Goal: Task Accomplishment & Management: Manage account settings

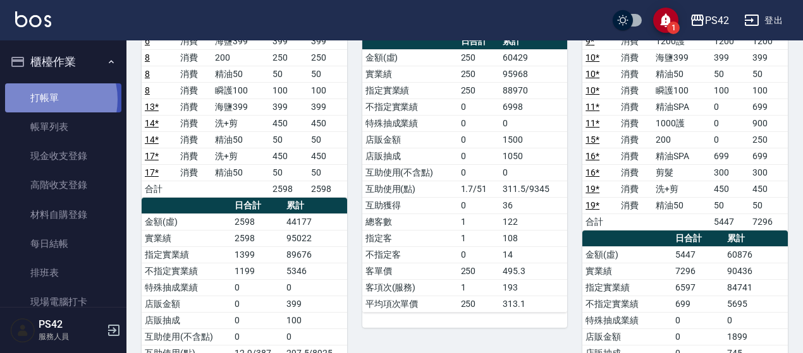
click at [46, 99] on link "打帳單" at bounding box center [63, 97] width 116 height 29
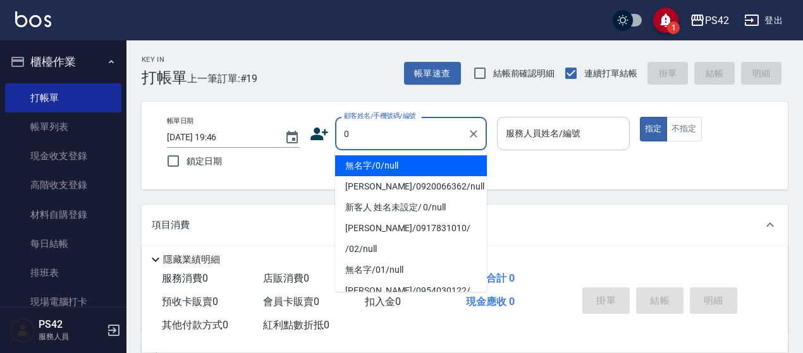
type input "無名字/0/null"
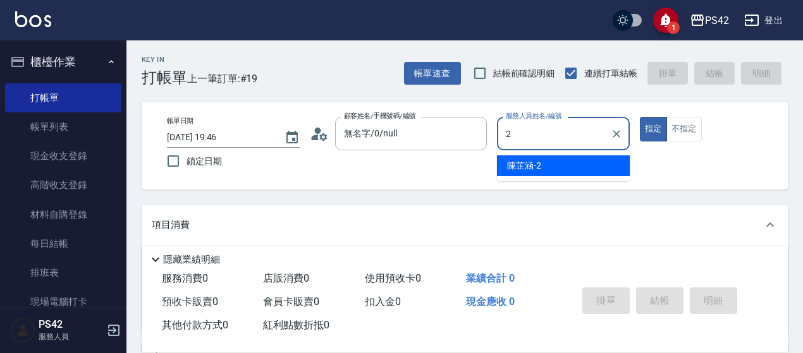
type input "[PERSON_NAME]-2"
type button "true"
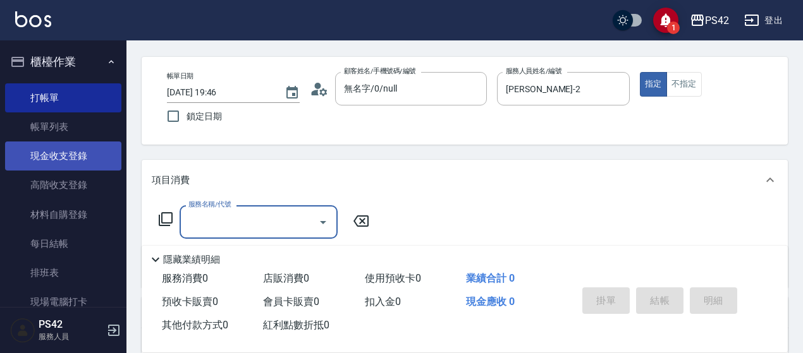
scroll to position [63, 0]
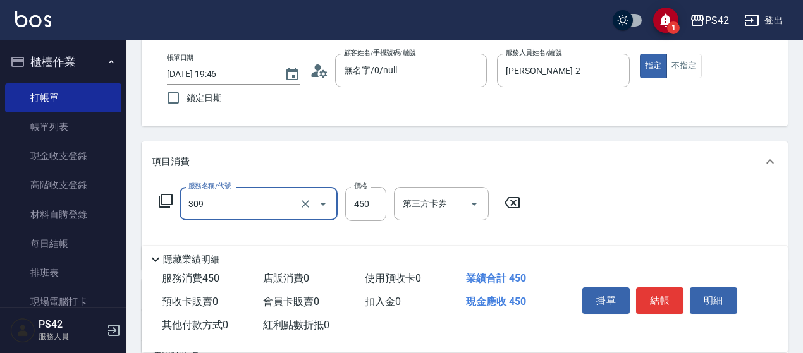
type input "洗+剪(309)"
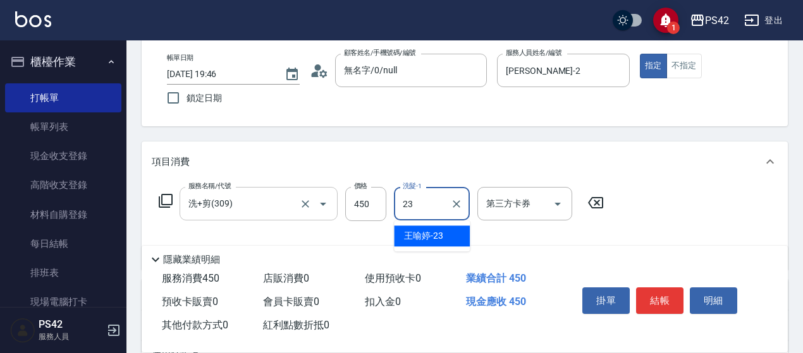
type input "[PERSON_NAME]-23"
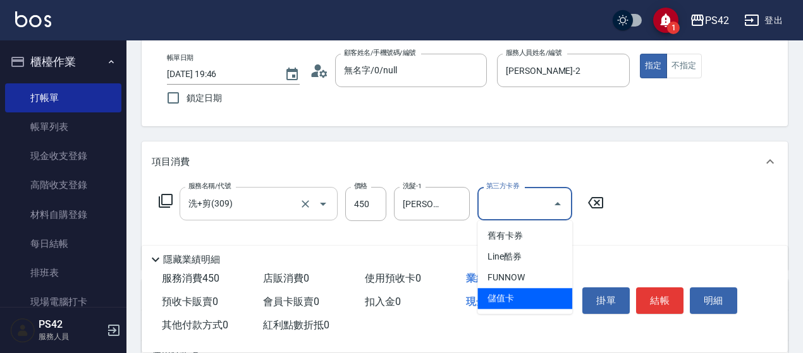
type input "儲值卡"
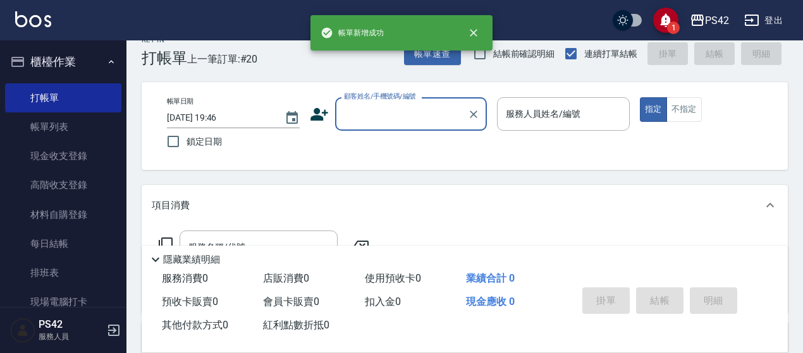
scroll to position [0, 0]
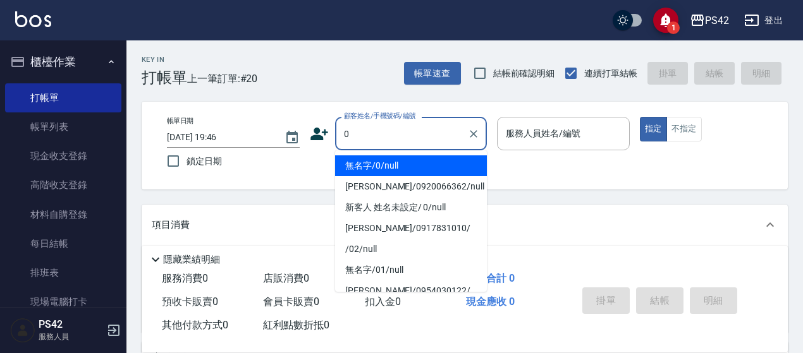
type input "無名字/0/null"
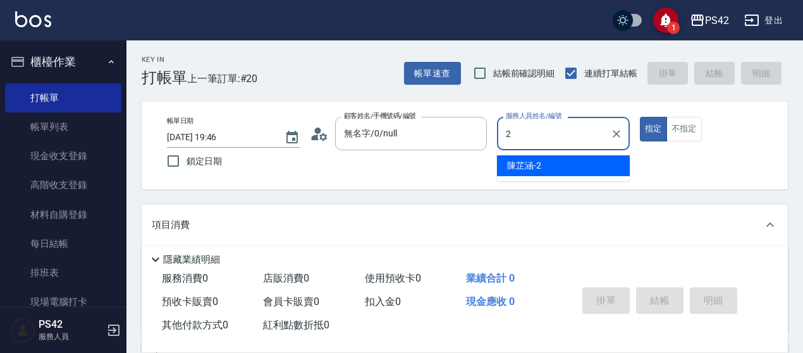
type input "[PERSON_NAME]-2"
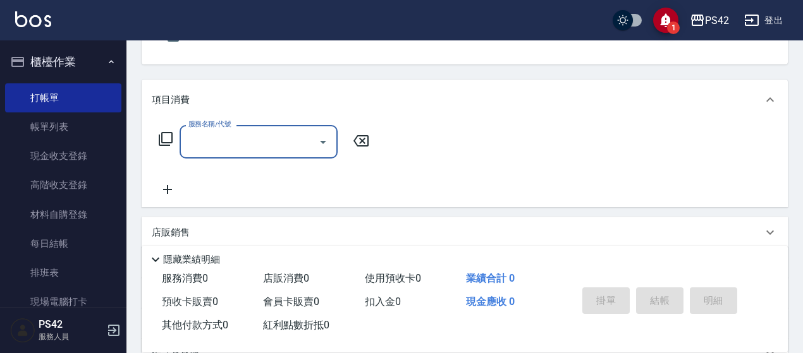
scroll to position [126, 0]
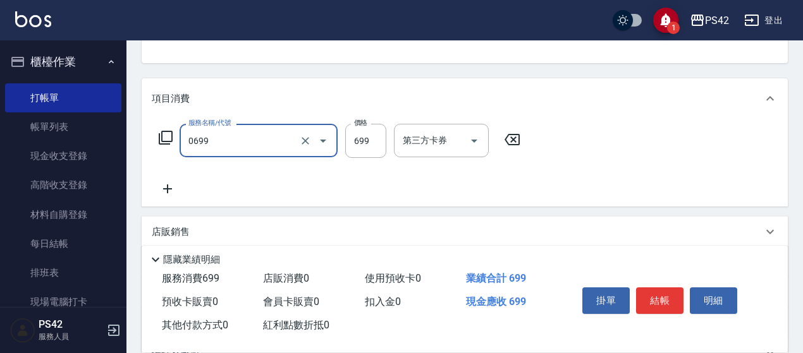
type input "精油SPA(0699)"
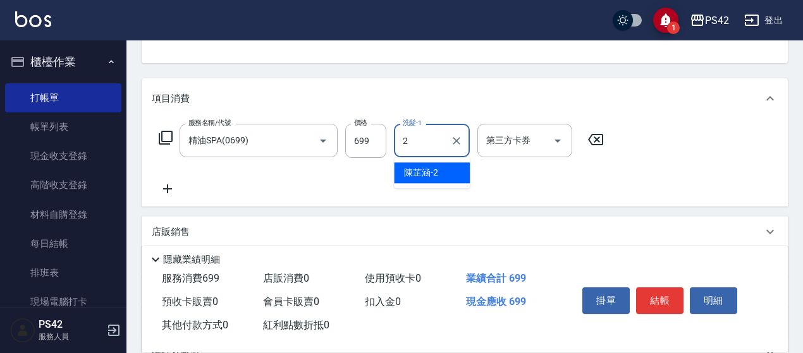
type input "[PERSON_NAME]-2"
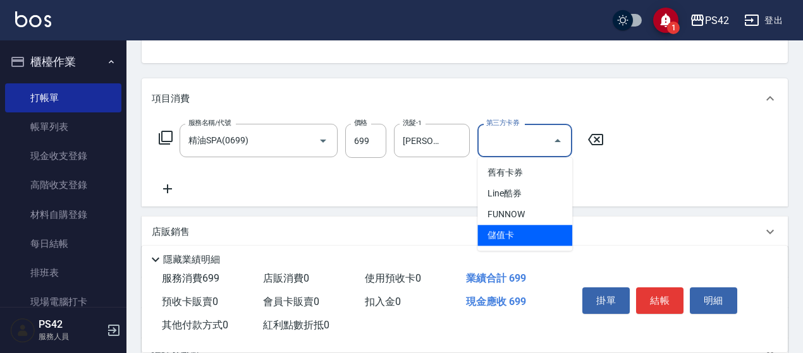
type input "儲值卡"
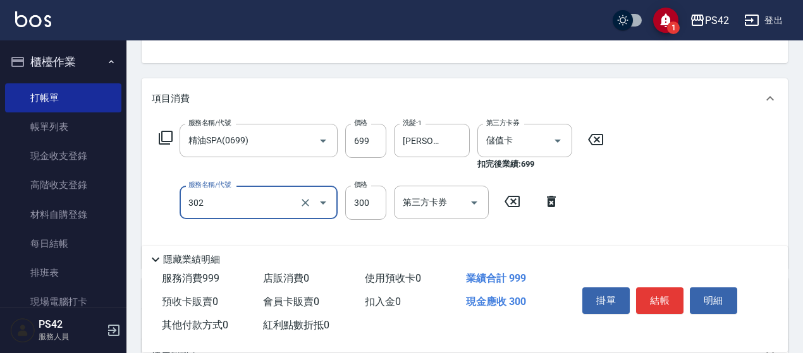
type input "剪髮(302)"
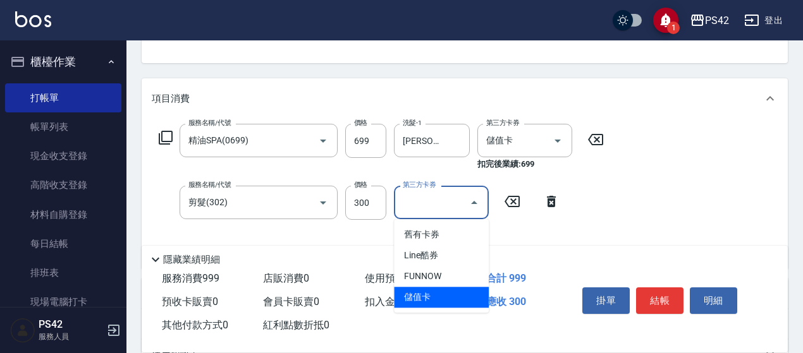
type input "儲值卡"
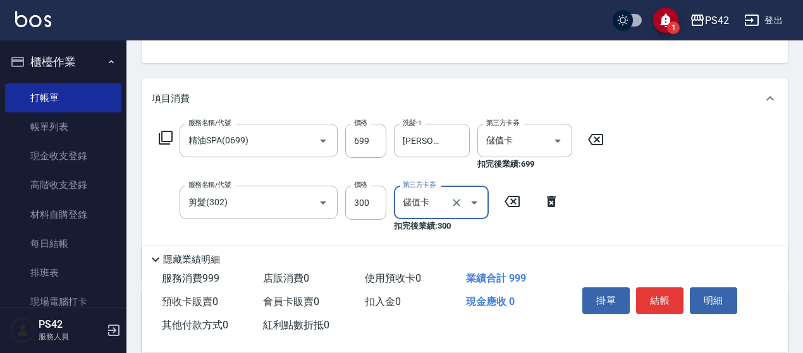
click at [589, 135] on icon at bounding box center [595, 139] width 32 height 15
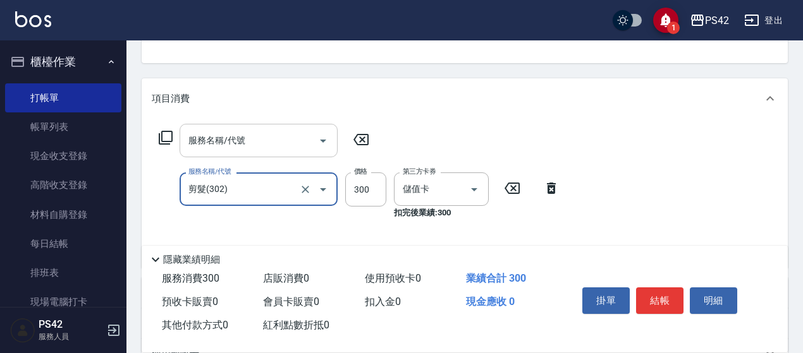
click at [226, 136] on input "服務名稱/代號" at bounding box center [249, 141] width 128 height 22
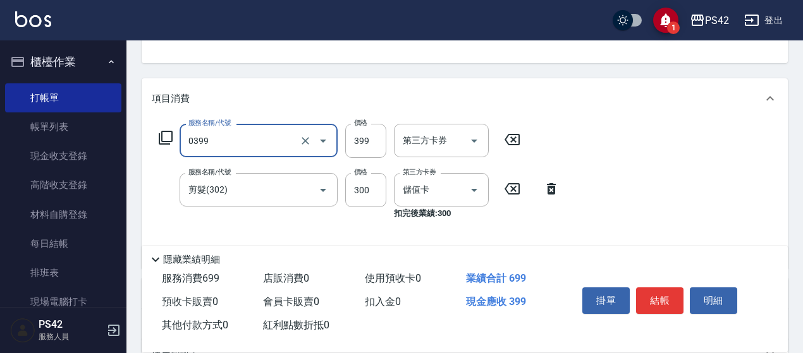
type input "海鹽399(0399)"
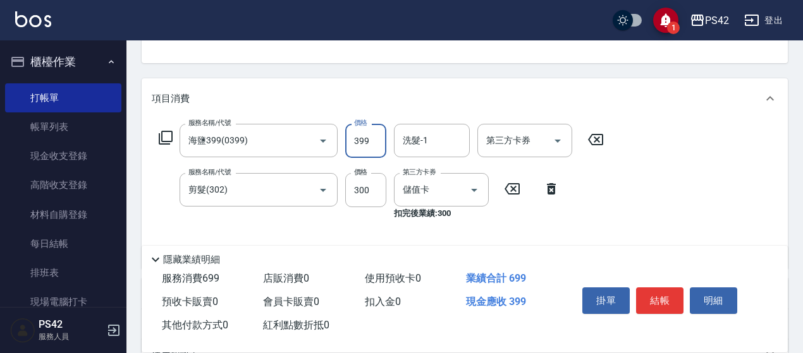
click at [383, 142] on input "399" at bounding box center [365, 141] width 41 height 34
type input "699"
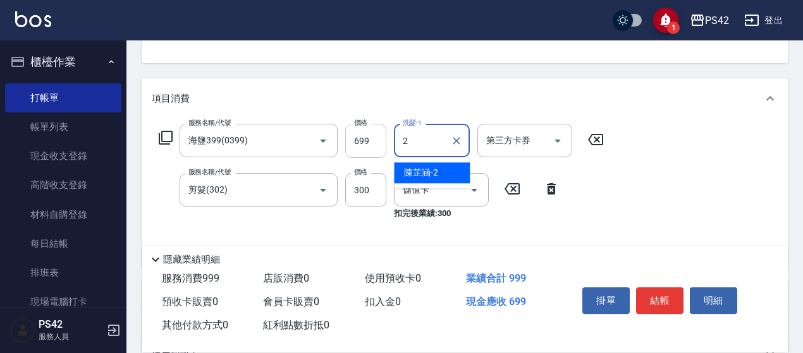
type input "[PERSON_NAME]-2"
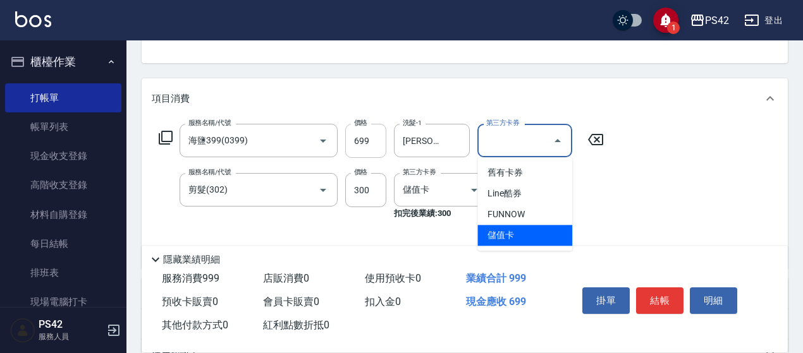
type input "儲值卡"
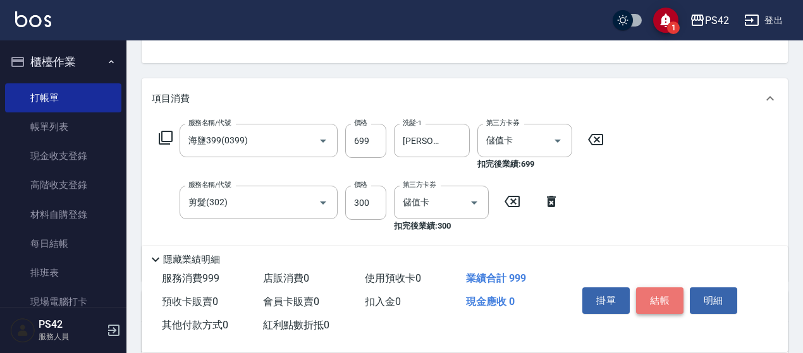
click at [648, 294] on button "結帳" at bounding box center [659, 301] width 47 height 27
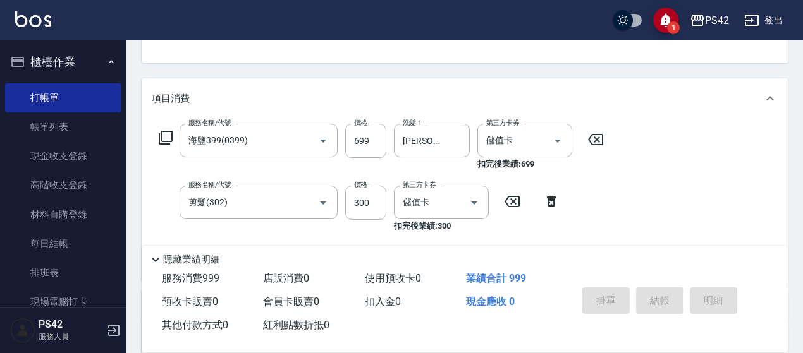
type input "[DATE] 19:47"
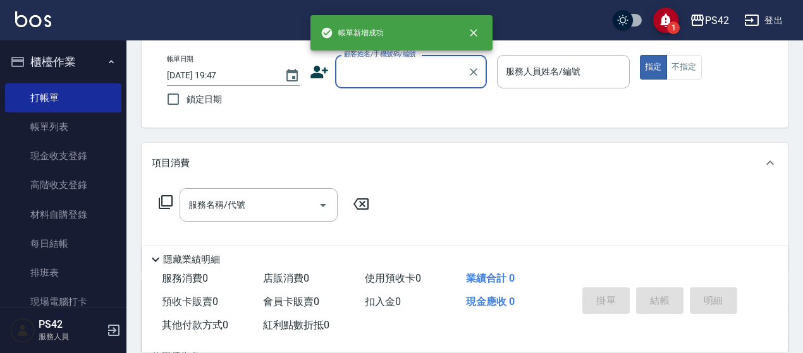
scroll to position [0, 0]
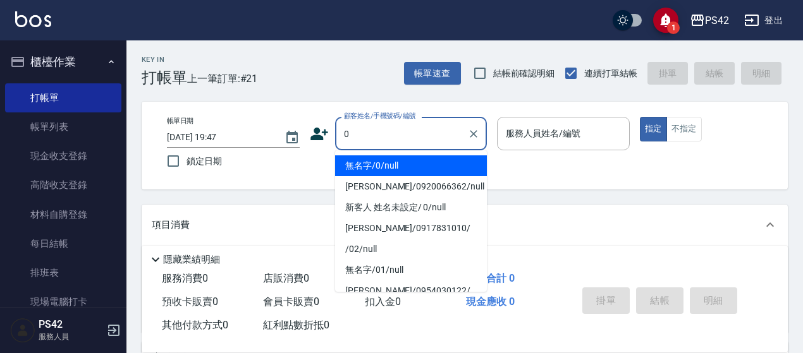
type input "無名字/0/null"
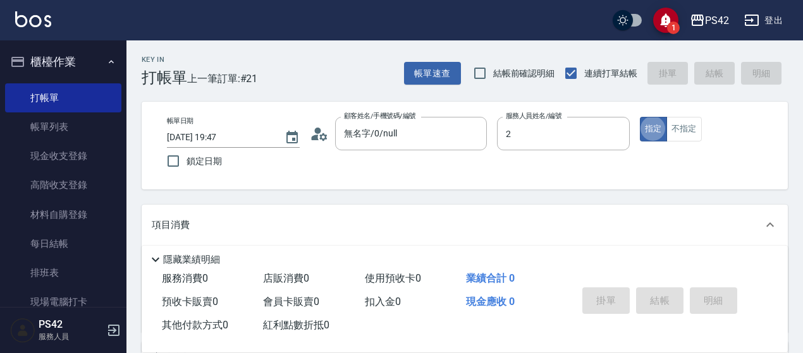
type input "[PERSON_NAME]-2"
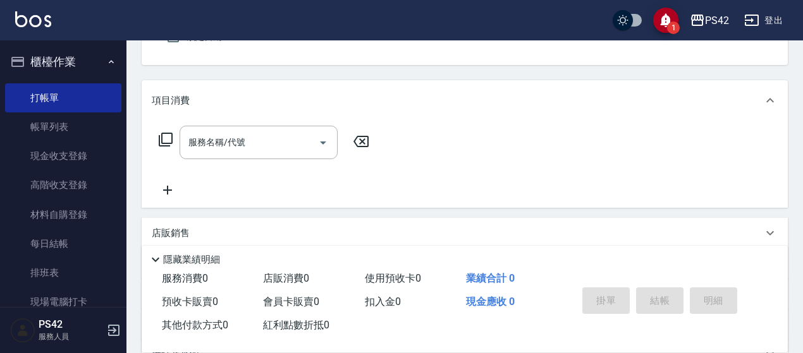
scroll to position [126, 0]
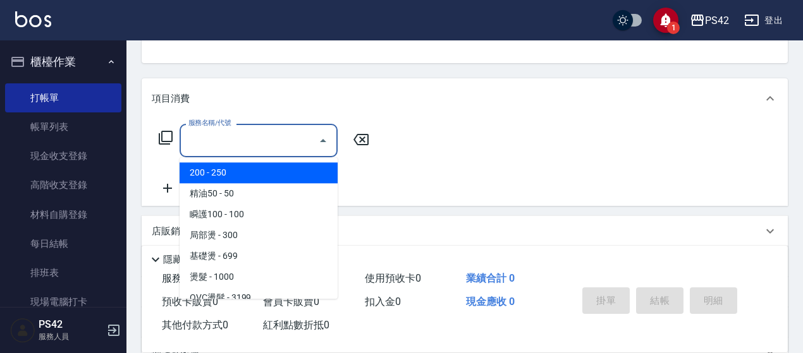
click at [226, 142] on input "服務名稱/代號" at bounding box center [249, 141] width 128 height 22
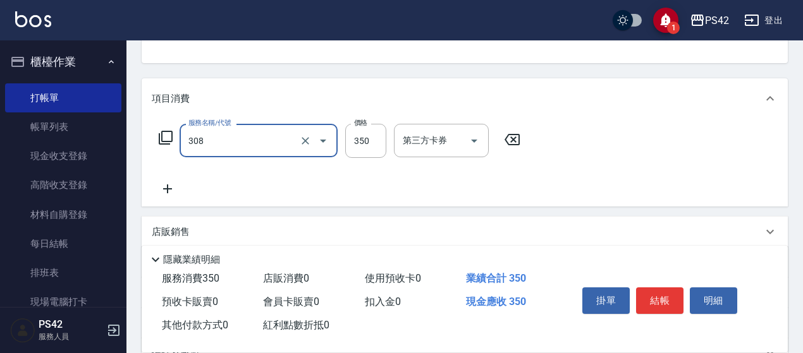
type input "洗+剪(308)"
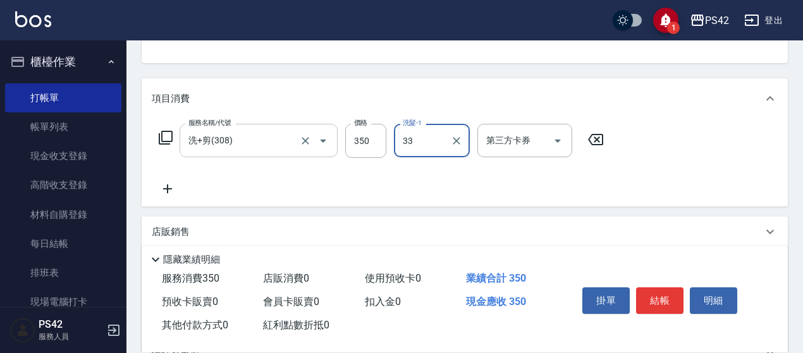
type input "[PERSON_NAME]33"
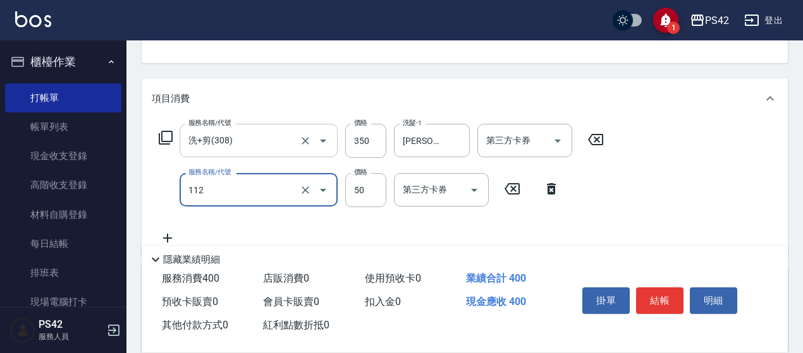
type input "精油50(112)"
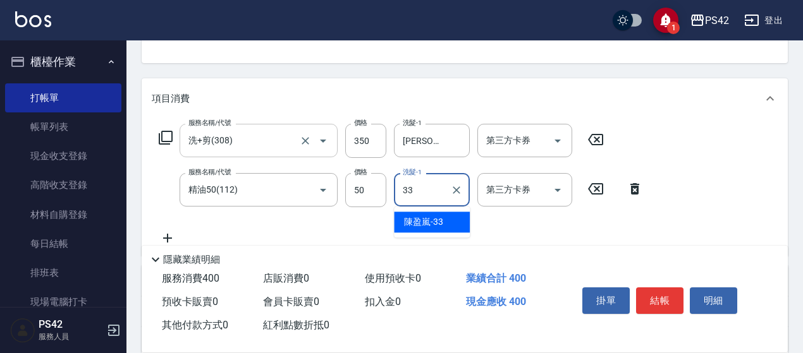
type input "[PERSON_NAME]33"
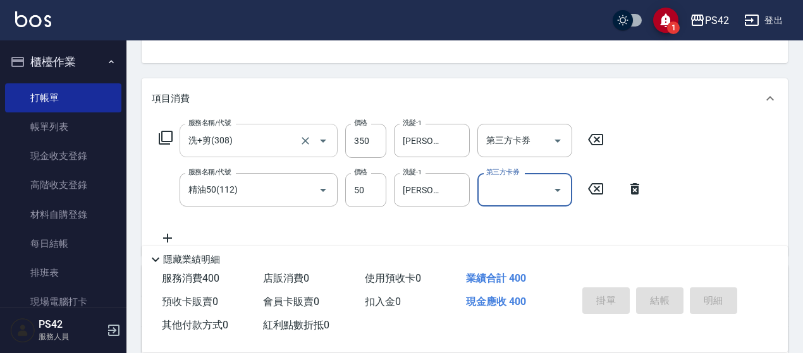
type input "[DATE] 19:48"
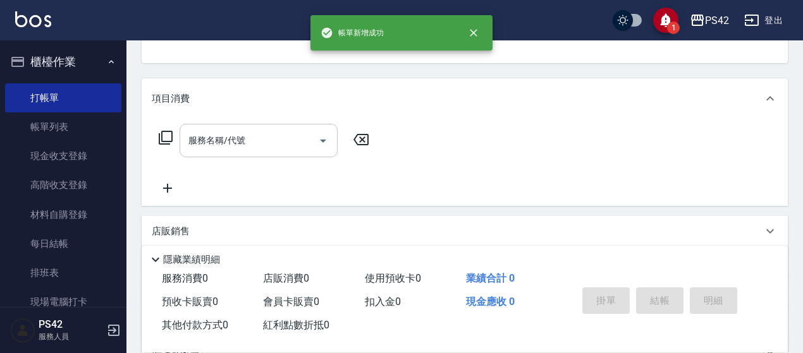
scroll to position [123, 0]
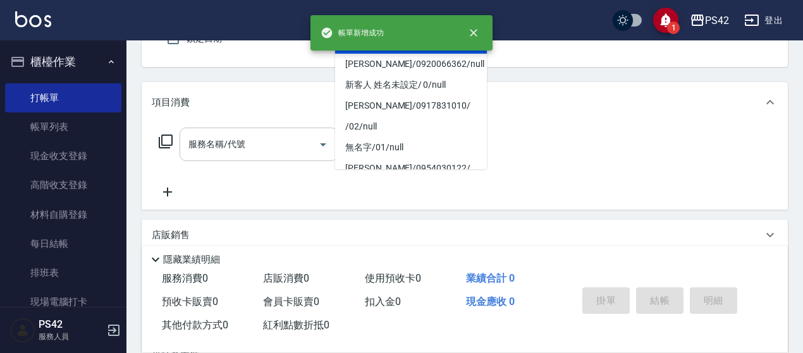
type input "無名字/0/null"
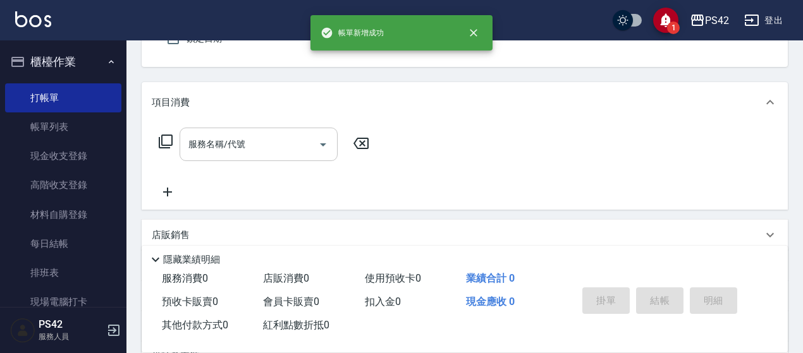
type input "[PERSON_NAME]-4"
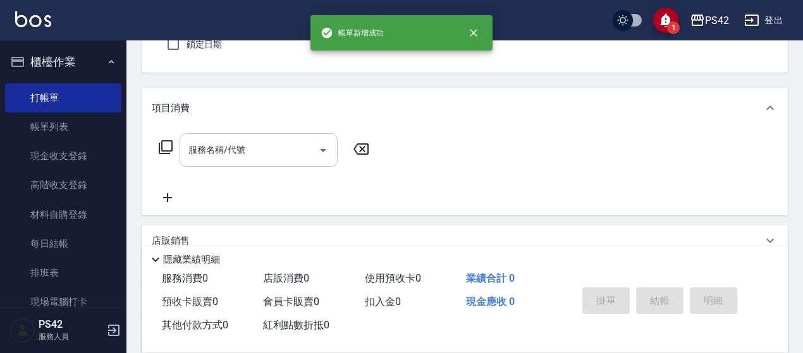
type button "false"
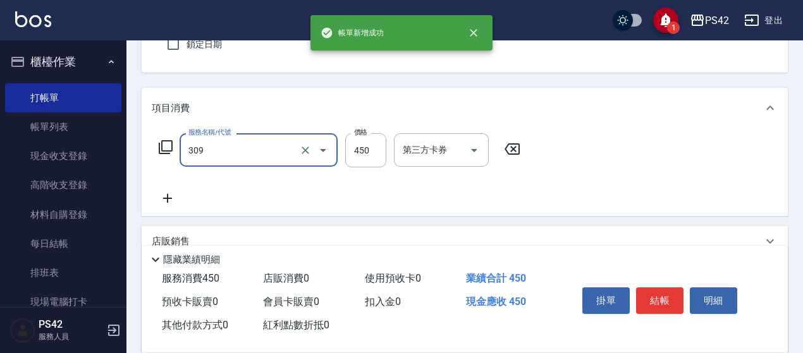
type input "洗+剪(309)"
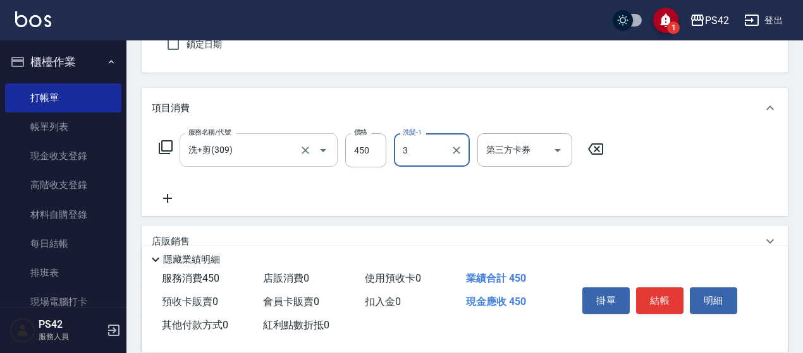
type input "3"
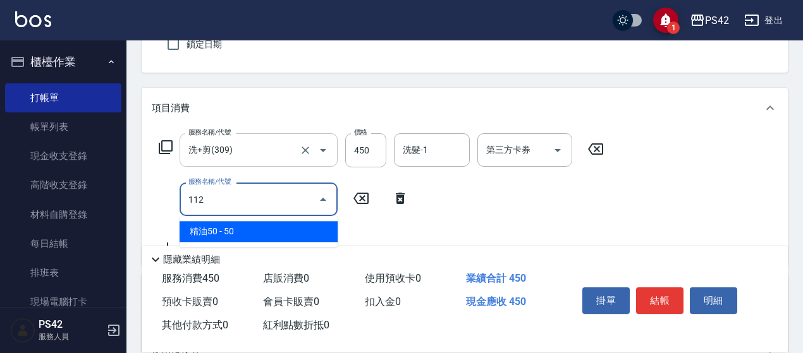
type input "精油50(112)"
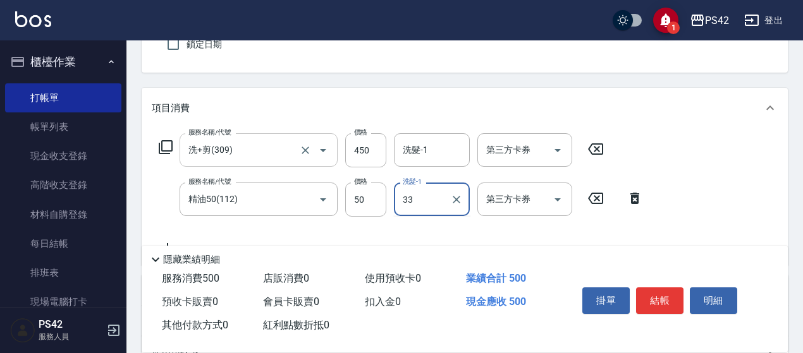
type input "[PERSON_NAME]33"
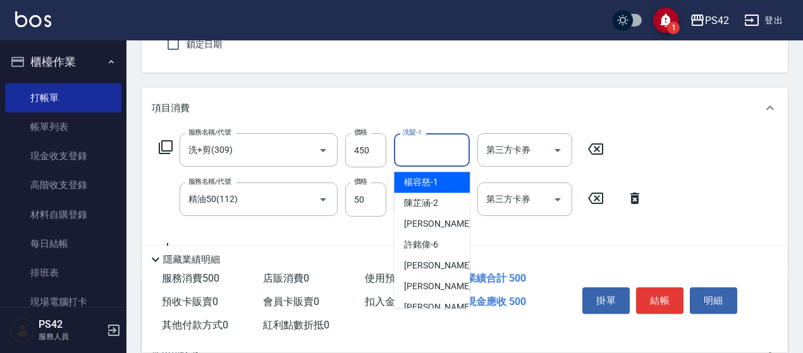
click at [435, 149] on input "洗髮-1" at bounding box center [431, 150] width 64 height 22
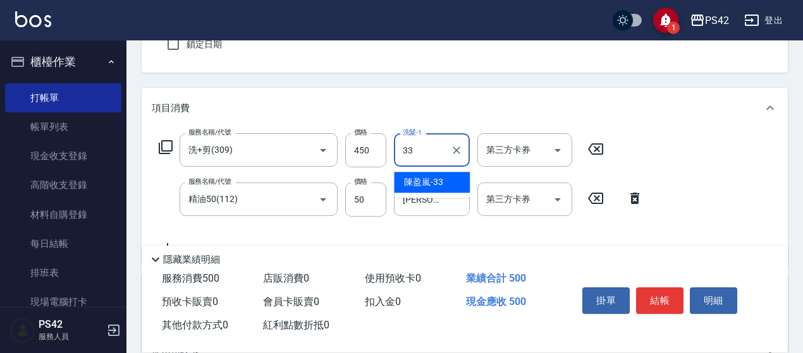
type input "[PERSON_NAME]33"
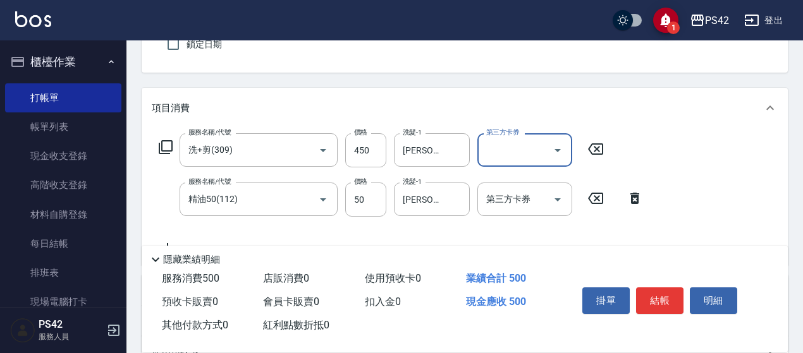
scroll to position [0, 0]
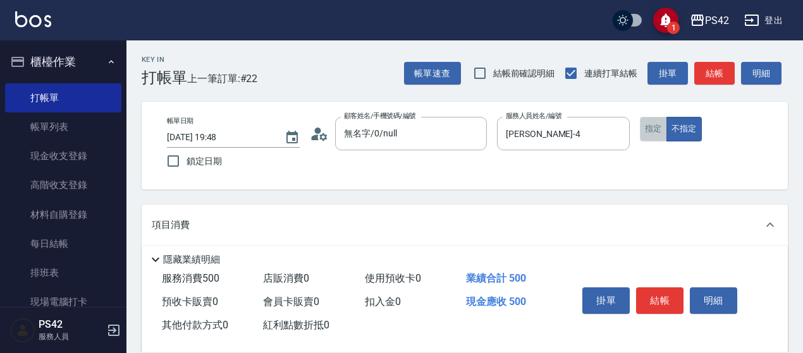
click at [648, 122] on button "指定" at bounding box center [652, 129] width 27 height 25
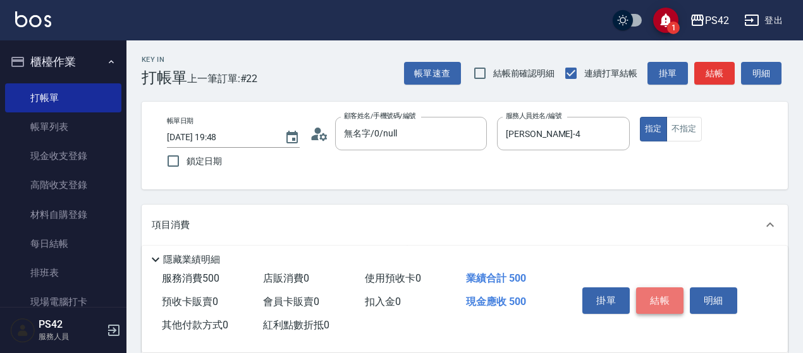
click at [667, 291] on button "結帳" at bounding box center [659, 301] width 47 height 27
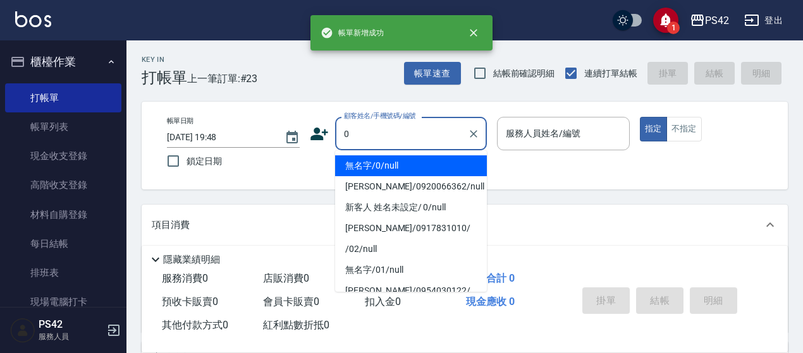
type input "無名字/0/null"
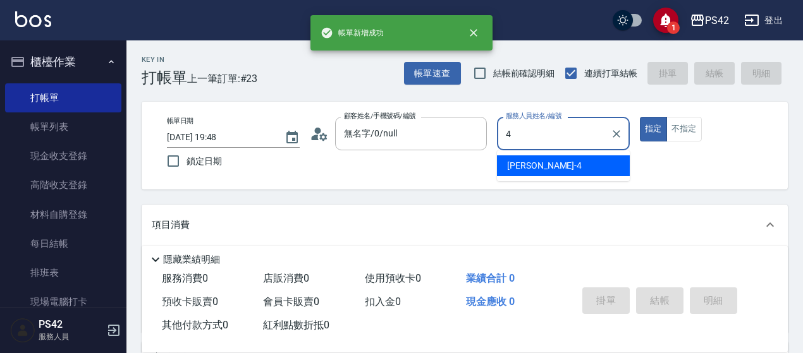
type input "[PERSON_NAME]-4"
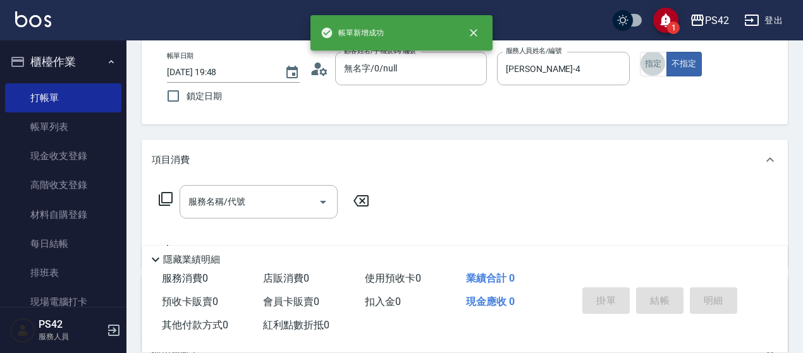
scroll to position [126, 0]
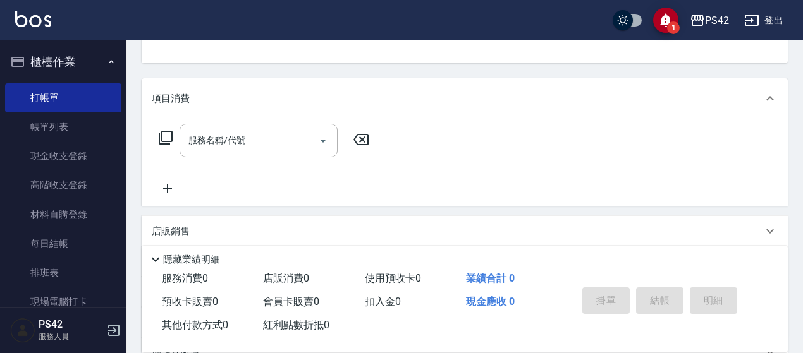
click at [218, 141] on input "服務名稱/代號" at bounding box center [249, 141] width 128 height 22
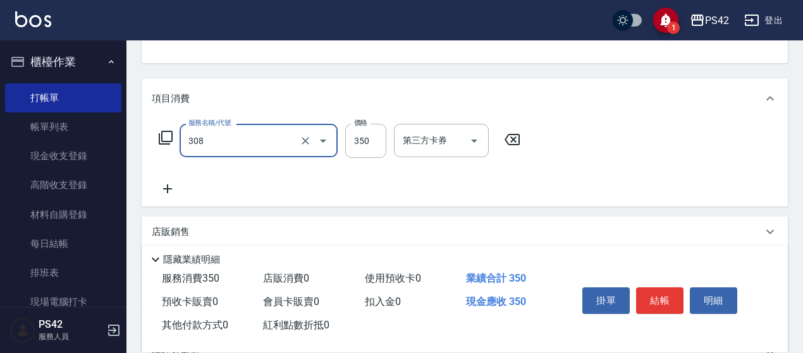
type input "洗+剪(308)"
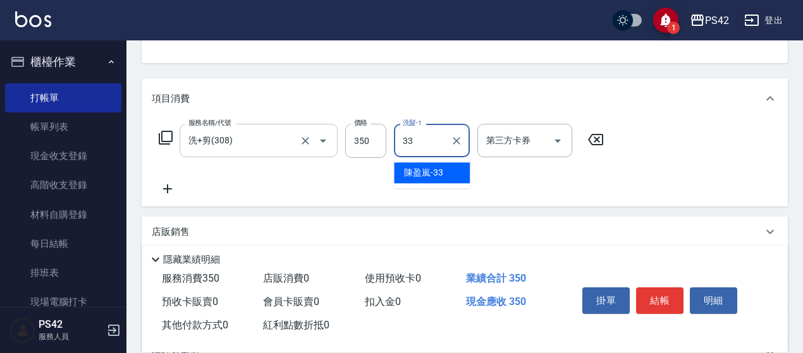
type input "[PERSON_NAME]33"
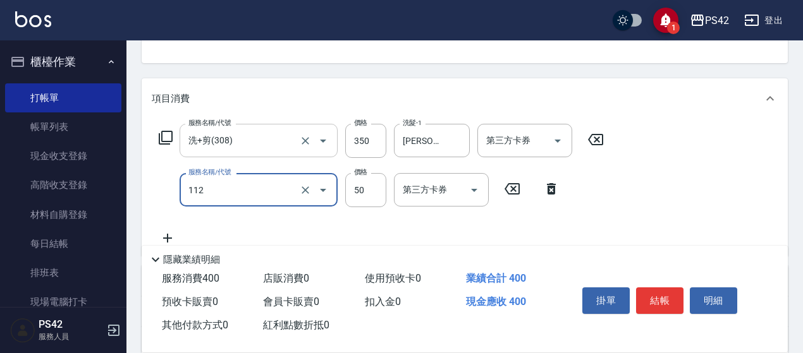
type input "精油50(112)"
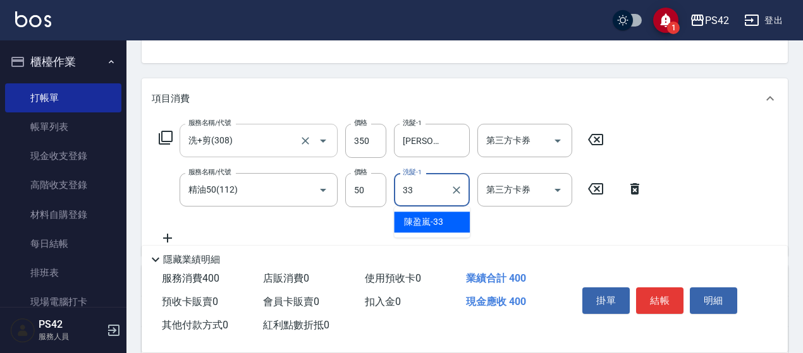
type input "[PERSON_NAME]33"
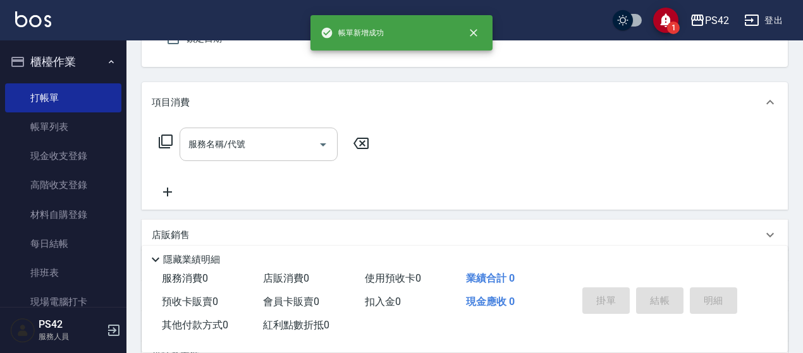
type input "無名字/0/null"
type input "[PERSON_NAME]-4"
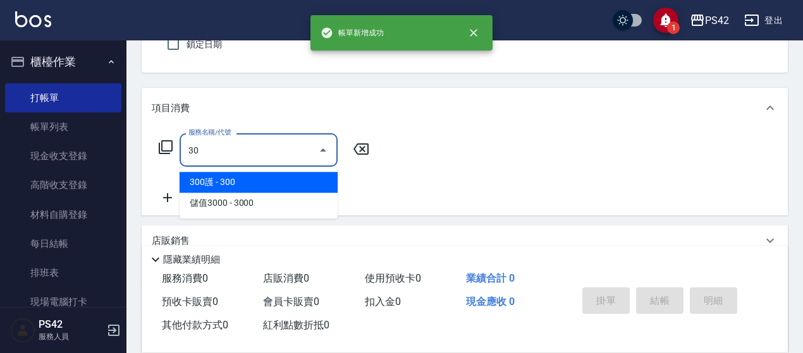
type input "3"
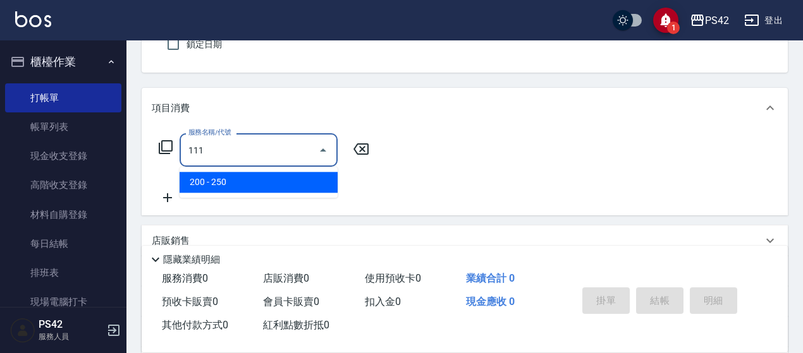
type input "200(111)"
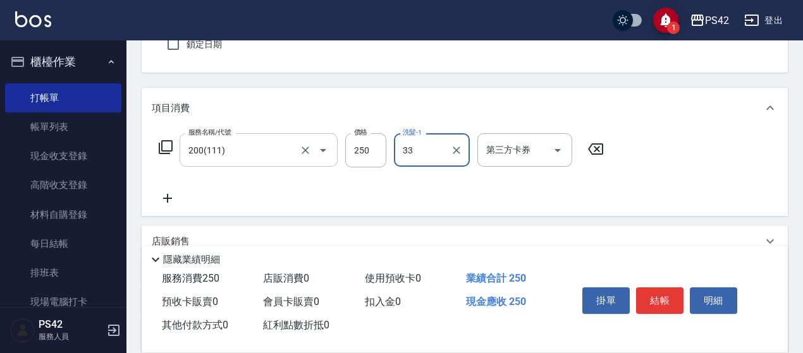
type input "[PERSON_NAME]33"
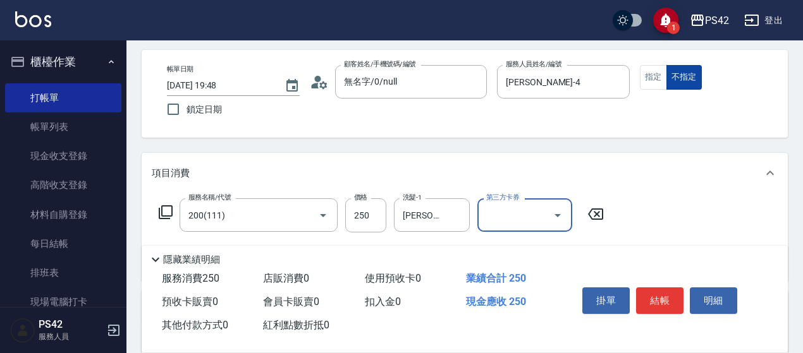
scroll to position [0, 0]
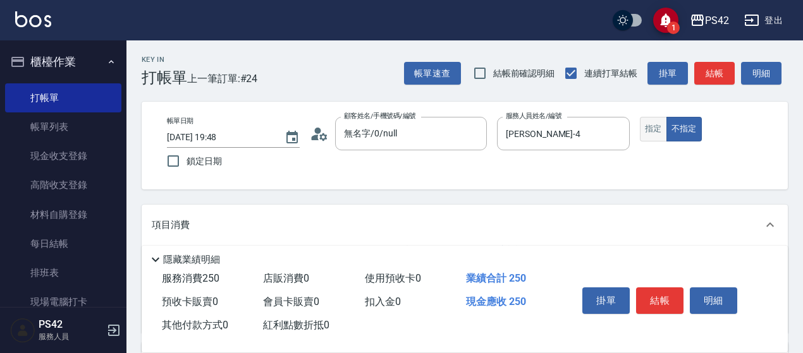
click at [655, 135] on button "指定" at bounding box center [652, 129] width 27 height 25
click at [648, 294] on button "結帳" at bounding box center [659, 301] width 47 height 27
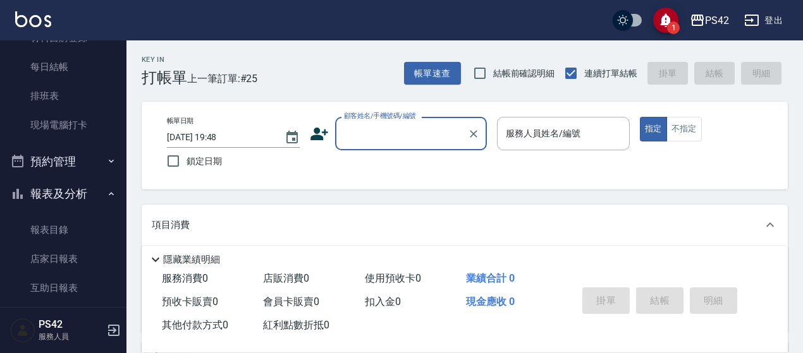
scroll to position [190, 0]
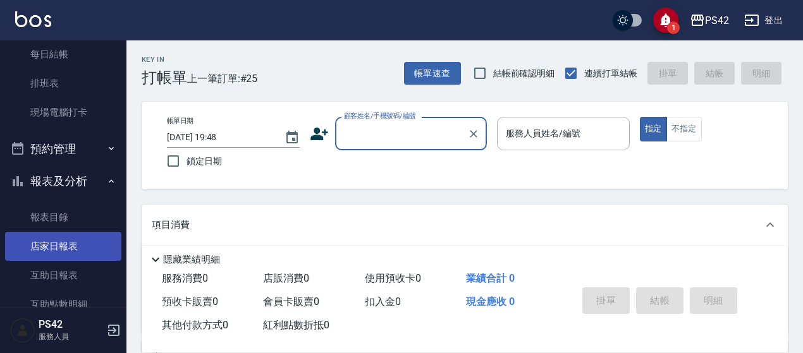
click at [73, 238] on link "店家日報表" at bounding box center [63, 246] width 116 height 29
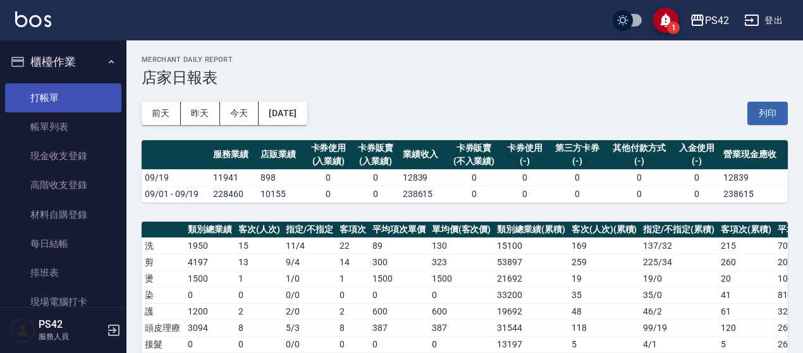
click at [58, 92] on link "打帳單" at bounding box center [63, 97] width 116 height 29
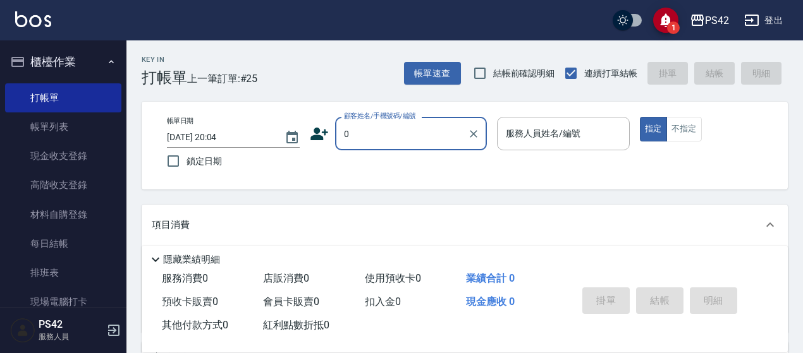
type input "無名字/0/null"
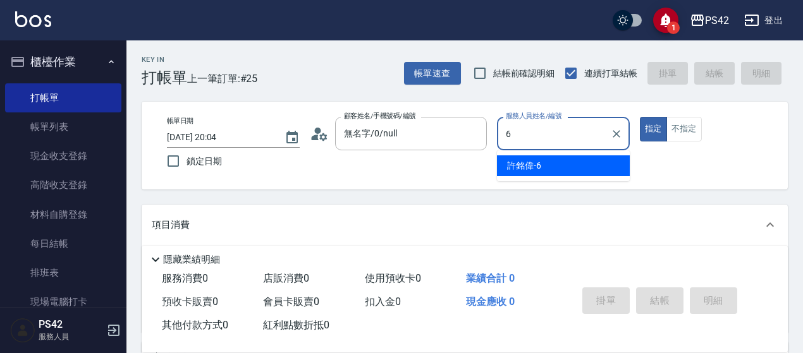
type input "[PERSON_NAME]-6"
type button "true"
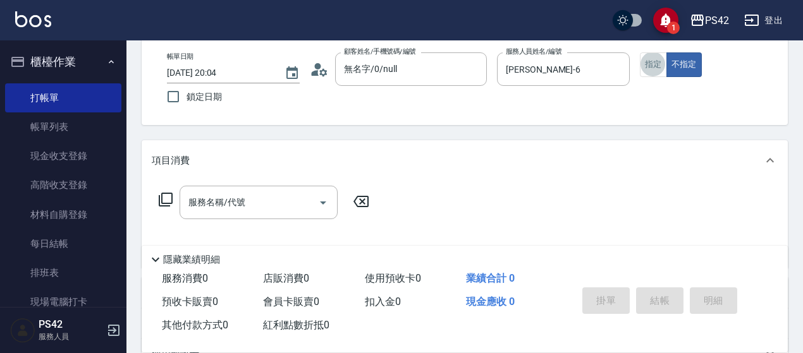
scroll to position [190, 0]
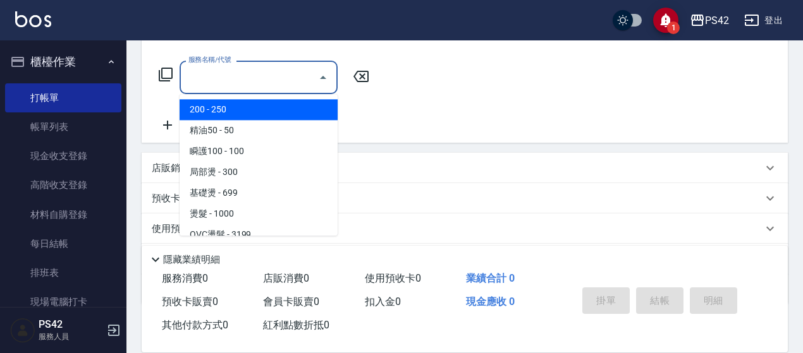
click at [255, 80] on input "服務名稱/代號" at bounding box center [249, 77] width 128 height 22
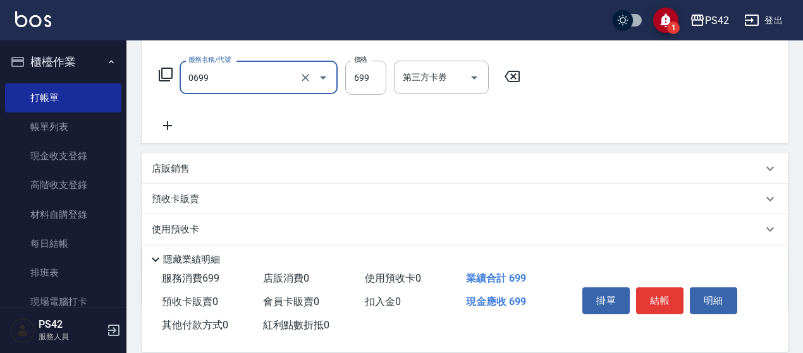
type input "精油SPA(0699)"
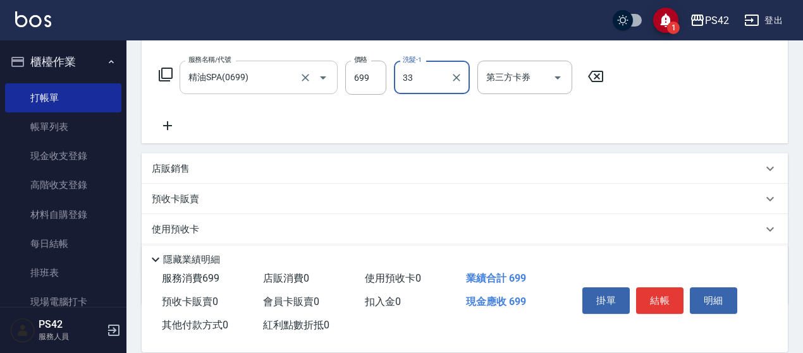
type input "[PERSON_NAME]33"
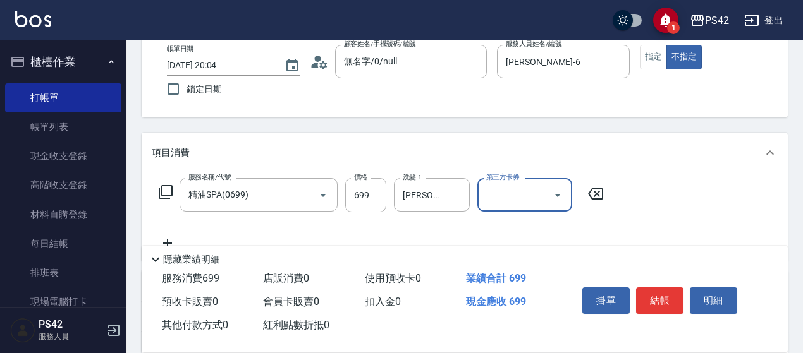
scroll to position [0, 0]
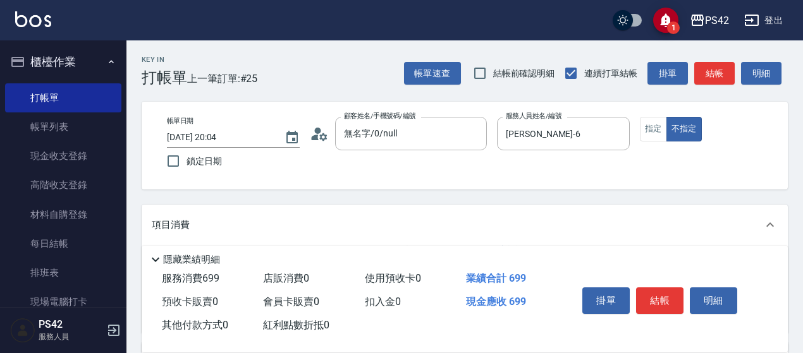
click at [646, 289] on button "結帳" at bounding box center [659, 301] width 47 height 27
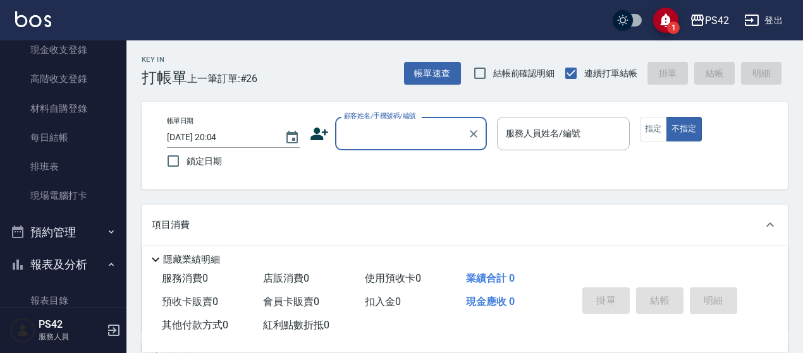
scroll to position [253, 0]
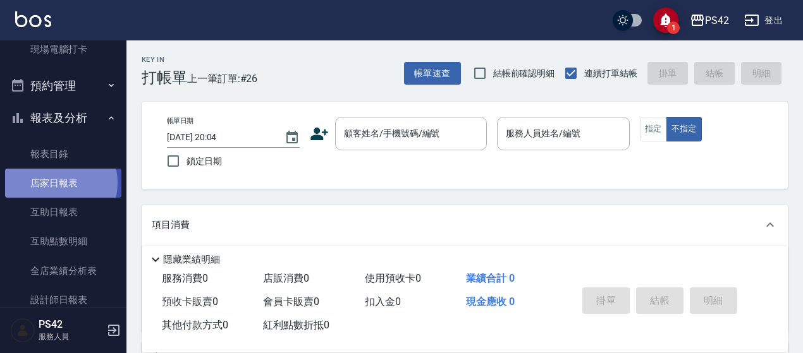
click at [49, 183] on link "店家日報表" at bounding box center [63, 183] width 116 height 29
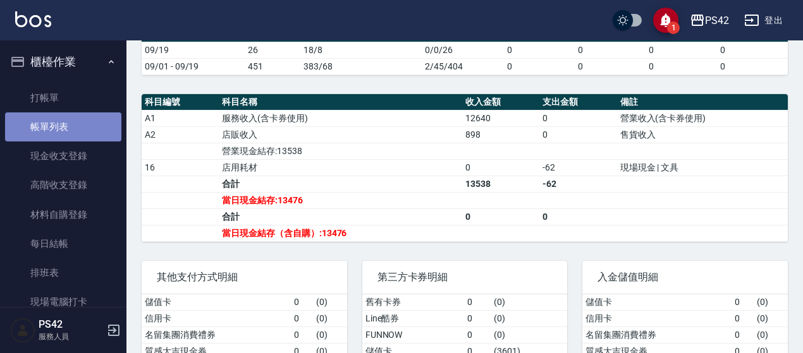
click at [73, 124] on link "帳單列表" at bounding box center [63, 126] width 116 height 29
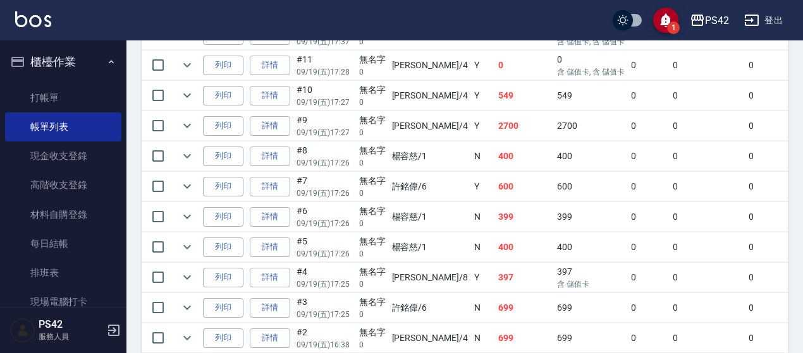
scroll to position [903, 0]
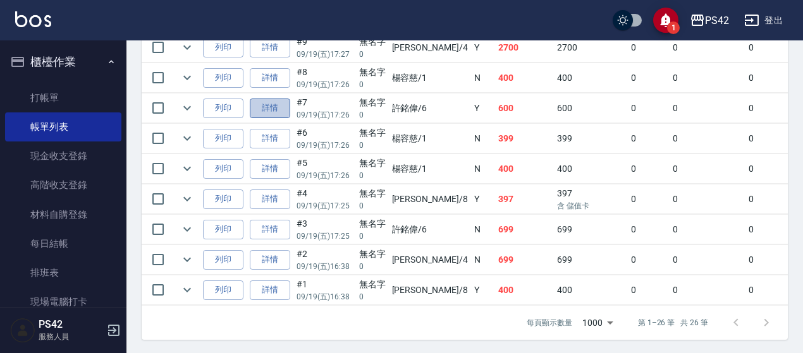
click at [279, 99] on link "詳情" at bounding box center [270, 109] width 40 height 20
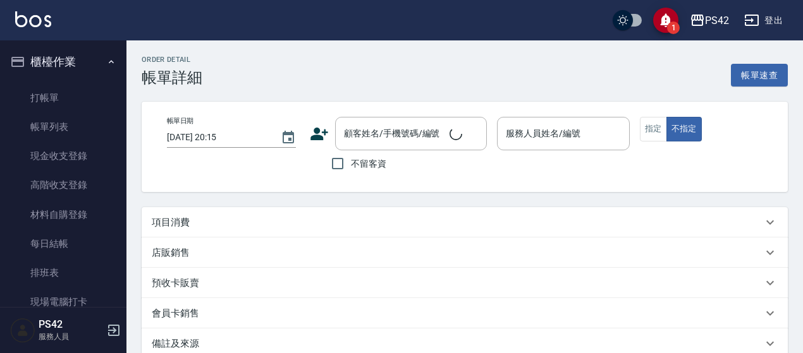
type input "[DATE] 17:26"
type input "[PERSON_NAME]-6"
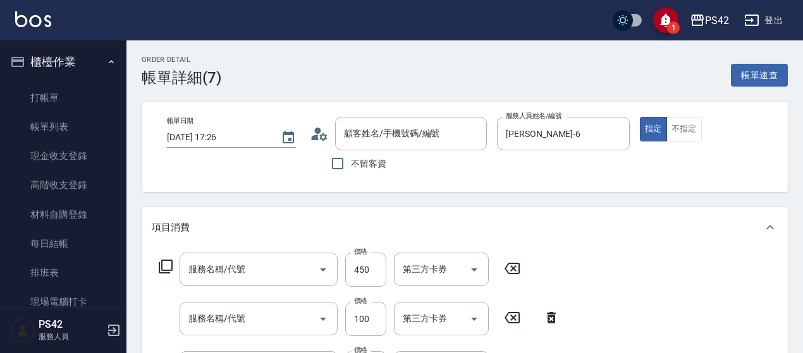
type input "無名字/0/null"
type input "洗+剪(309)"
type input "瞬護100(113)"
type input "精油50(112)"
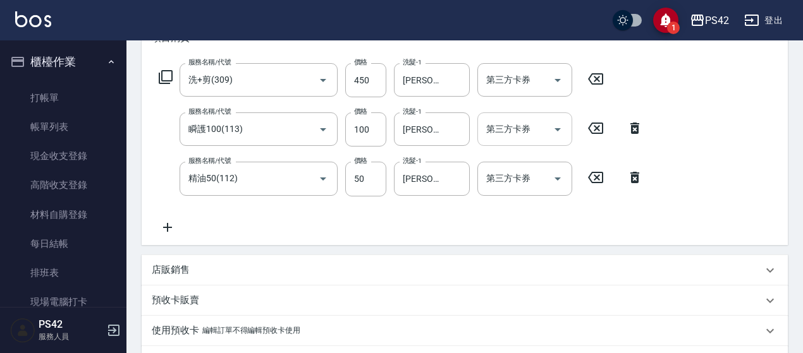
scroll to position [190, 0]
click at [555, 80] on icon "Open" at bounding box center [557, 80] width 6 height 3
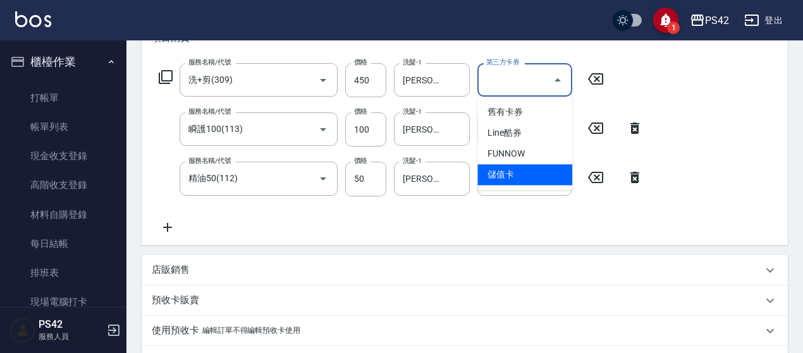
click at [514, 173] on span "儲值卡" at bounding box center [524, 174] width 95 height 21
type input "儲值卡"
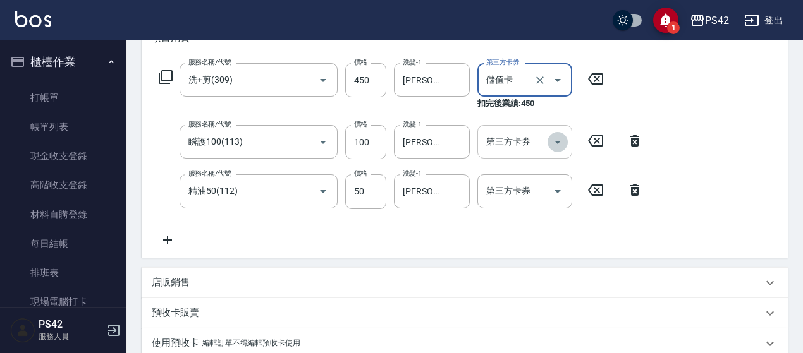
click at [555, 140] on icon "Open" at bounding box center [557, 142] width 15 height 15
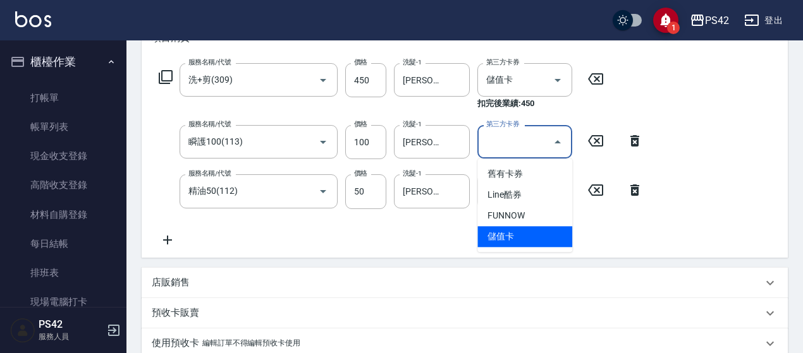
click at [524, 233] on span "儲值卡" at bounding box center [524, 236] width 95 height 21
type input "儲值卡"
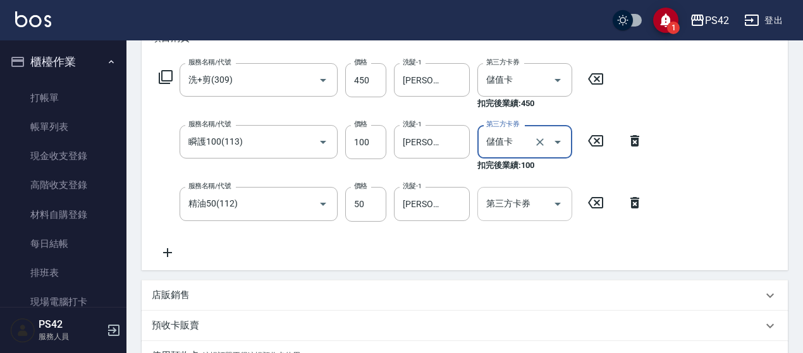
click at [557, 207] on icon "Open" at bounding box center [557, 204] width 15 height 15
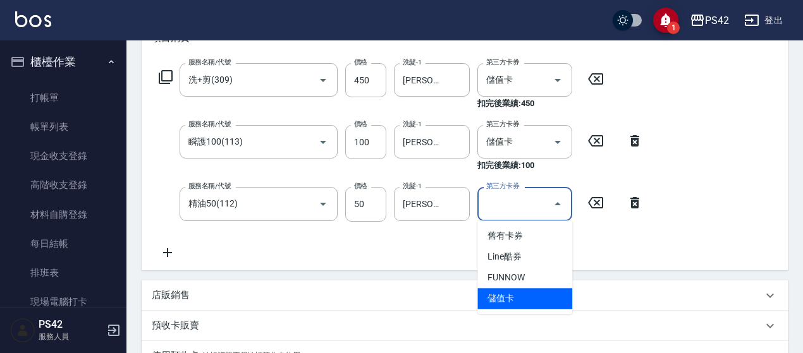
click at [515, 293] on span "儲值卡" at bounding box center [524, 298] width 95 height 21
type input "儲值卡"
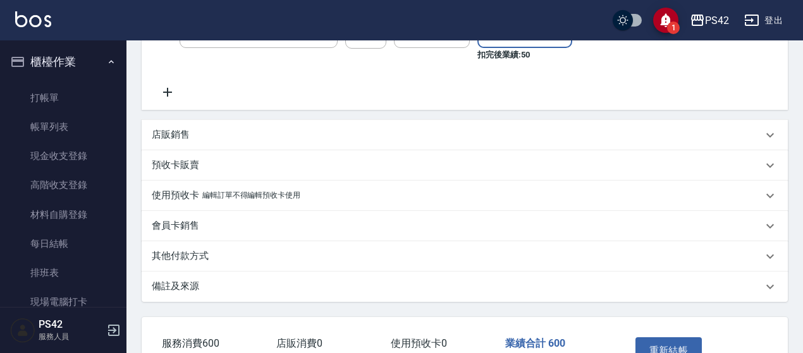
scroll to position [446, 0]
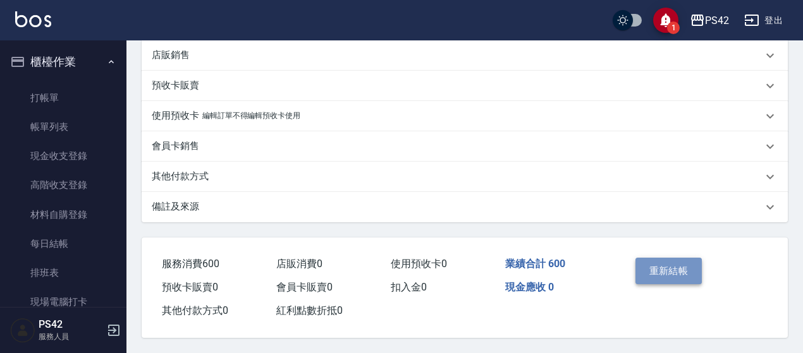
click at [677, 264] on button "重新結帳" at bounding box center [668, 271] width 67 height 27
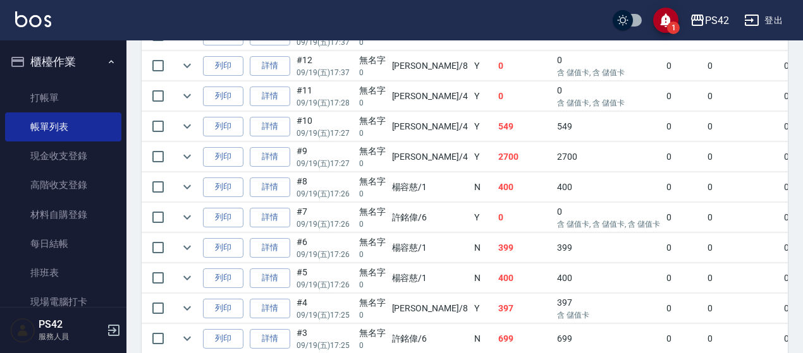
scroll to position [777, 0]
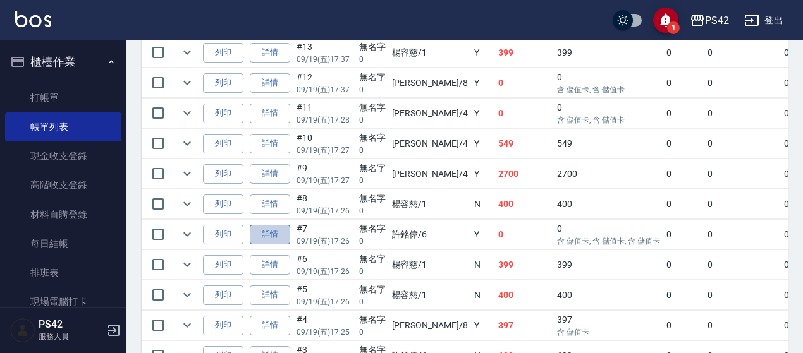
click at [257, 231] on link "詳情" at bounding box center [270, 235] width 40 height 20
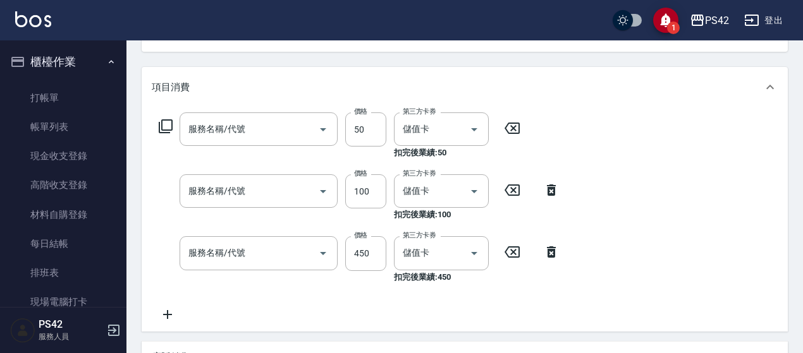
type input "[DATE] 17:26"
type input "[PERSON_NAME]-6"
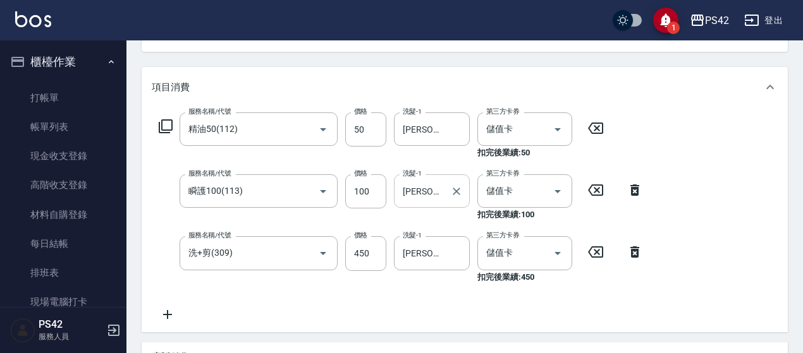
type input "精油50(112)"
type input "瞬護100(113)"
type input "洗+剪(309)"
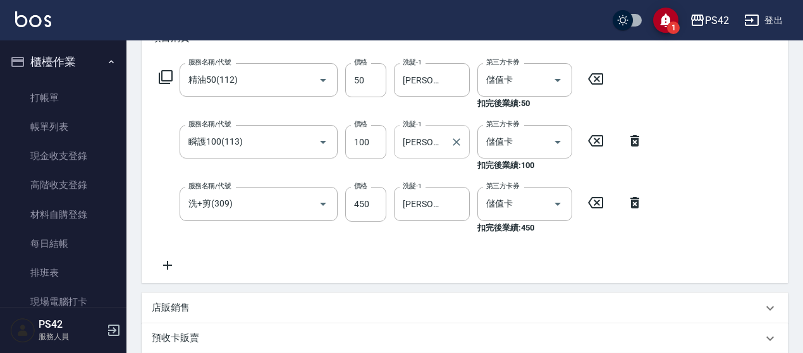
type input "無名字/0/null"
click at [537, 143] on icon "Clear" at bounding box center [539, 142] width 13 height 13
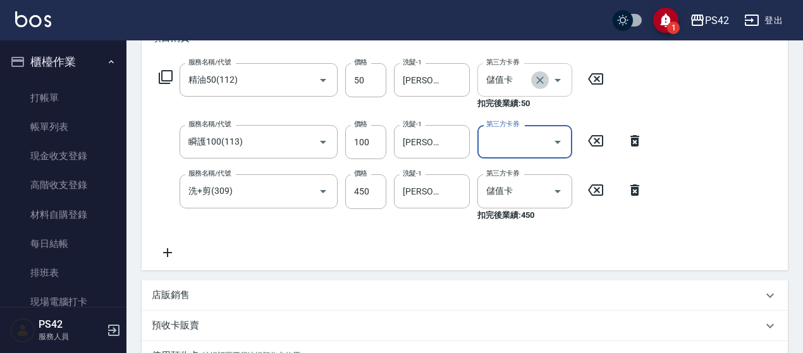
drag, startPoint x: 538, startPoint y: 79, endPoint x: 539, endPoint y: 89, distance: 10.1
click at [538, 80] on icon "Clear" at bounding box center [539, 80] width 13 height 13
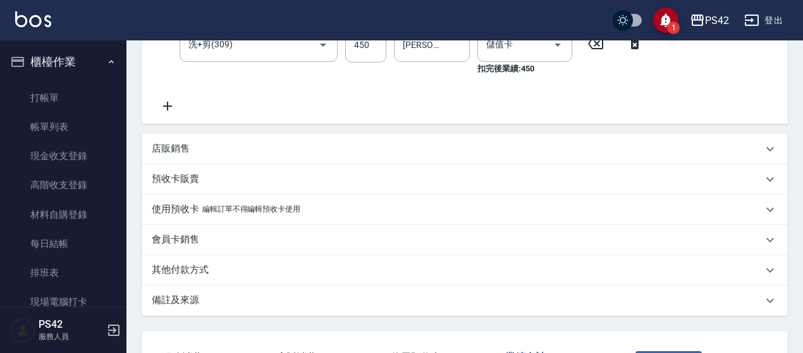
scroll to position [421, 0]
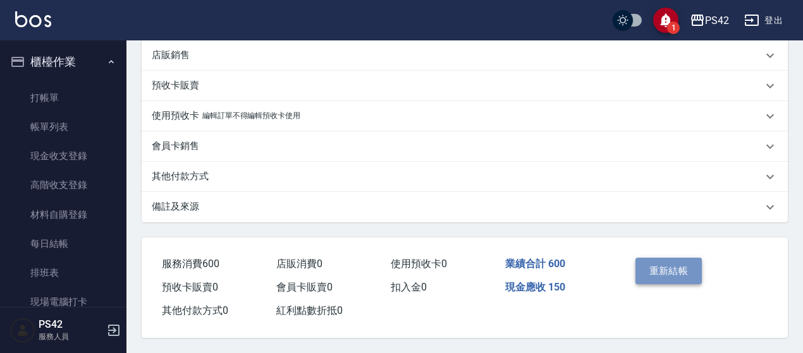
click at [663, 269] on button "重新結帳" at bounding box center [668, 271] width 67 height 27
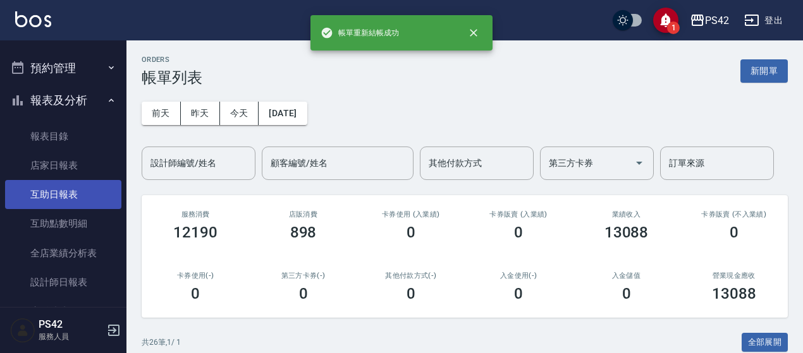
scroll to position [316, 0]
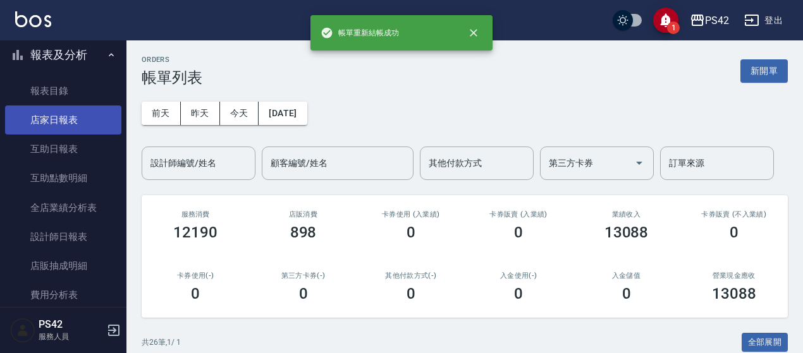
click at [66, 124] on link "店家日報表" at bounding box center [63, 120] width 116 height 29
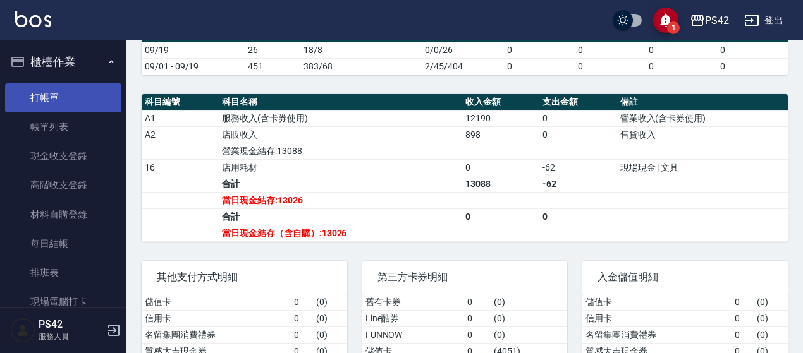
click at [81, 98] on link "打帳單" at bounding box center [63, 97] width 116 height 29
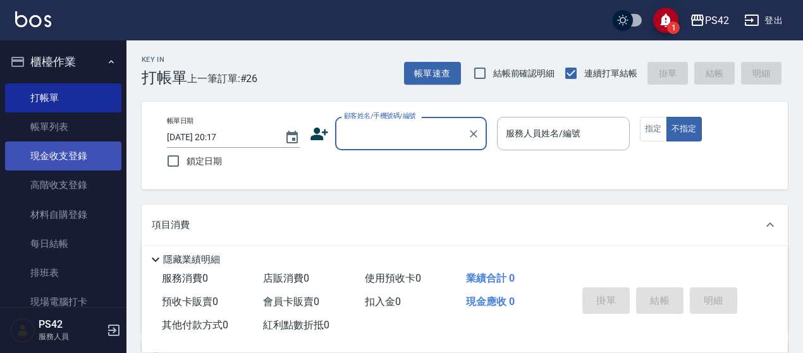
scroll to position [190, 0]
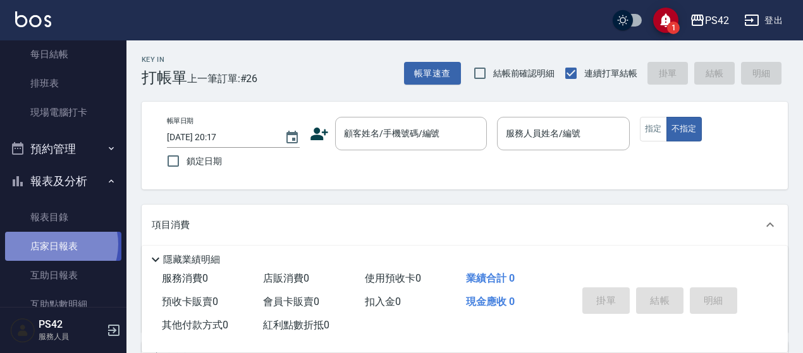
click at [53, 245] on link "店家日報表" at bounding box center [63, 246] width 116 height 29
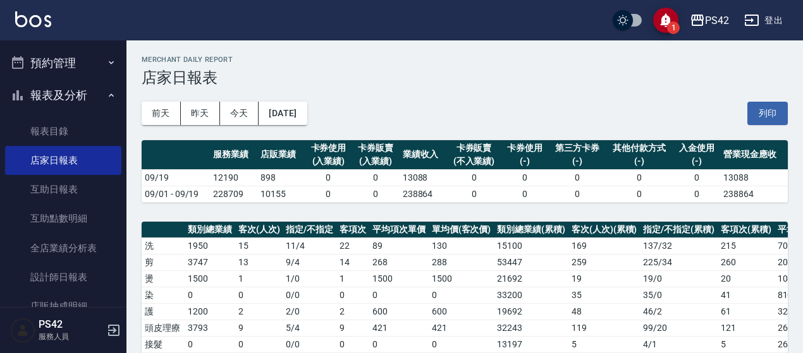
scroll to position [379, 0]
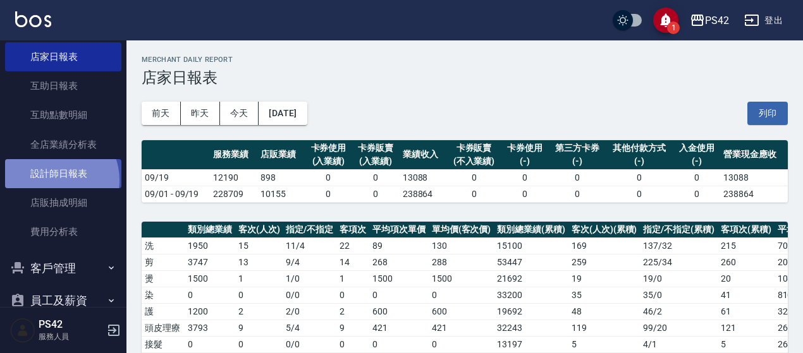
click at [54, 180] on link "設計師日報表" at bounding box center [63, 173] width 116 height 29
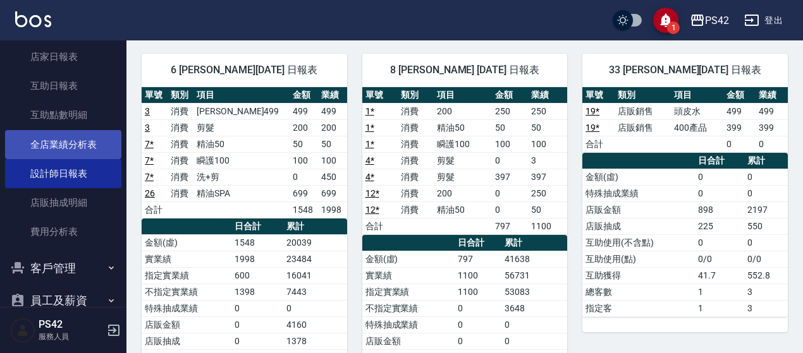
scroll to position [316, 0]
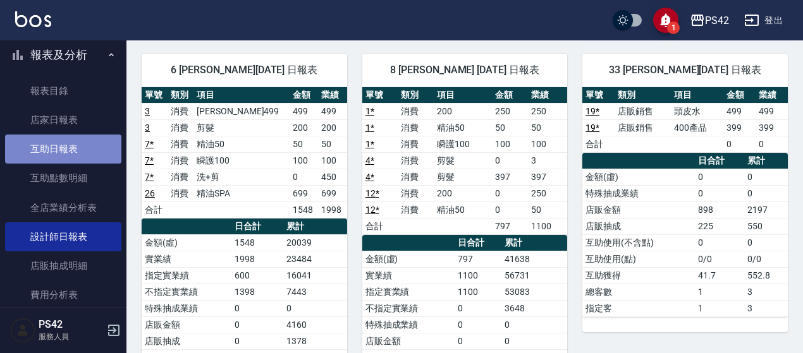
click at [68, 150] on link "互助日報表" at bounding box center [63, 149] width 116 height 29
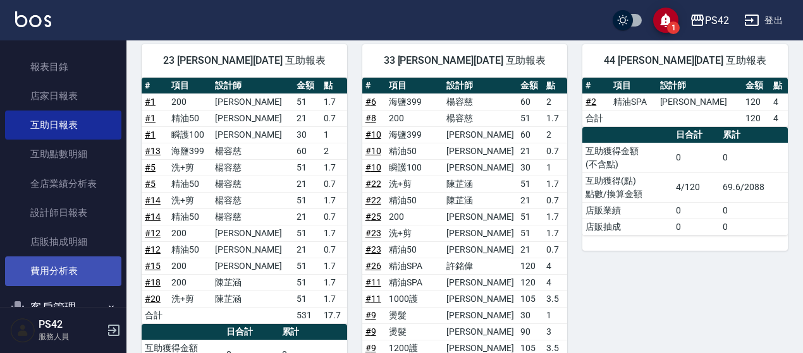
scroll to position [310, 0]
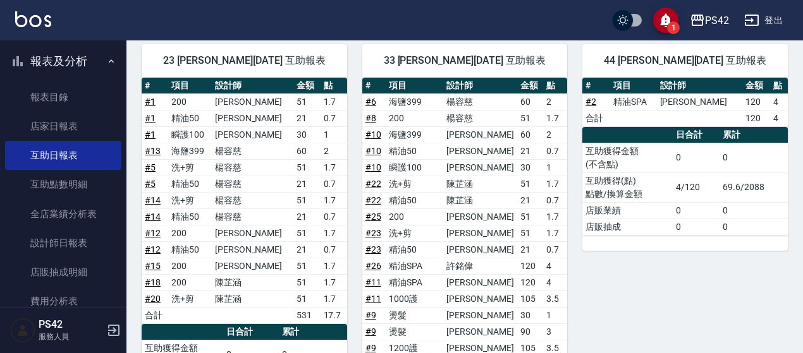
click at [574, 170] on div "44 [PERSON_NAME][DATE] 互助報表 # 項目 設計師 金額 點 # 2 精油SPA 程汶珊 120 4 合計 120 4 日合計 累計 互…" at bounding box center [677, 340] width 221 height 623
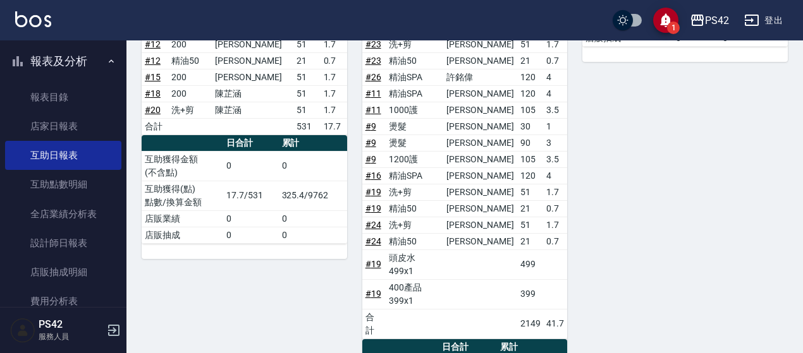
scroll to position [603, 0]
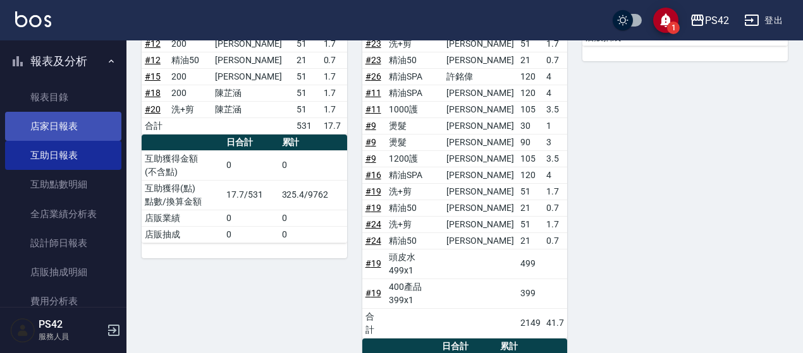
click at [64, 121] on link "店家日報表" at bounding box center [63, 126] width 116 height 29
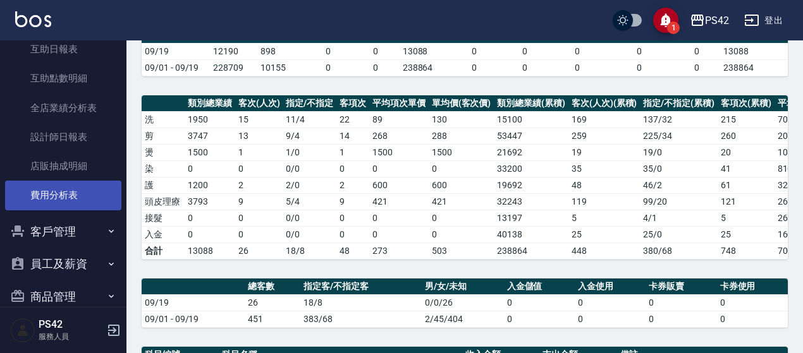
scroll to position [436, 0]
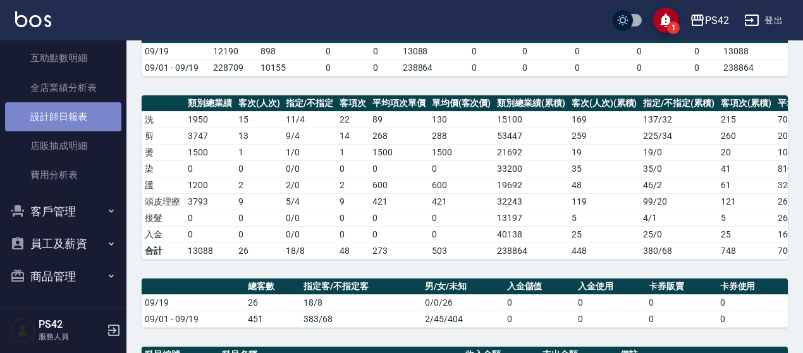
click at [83, 128] on link "設計師日報表" at bounding box center [63, 116] width 116 height 29
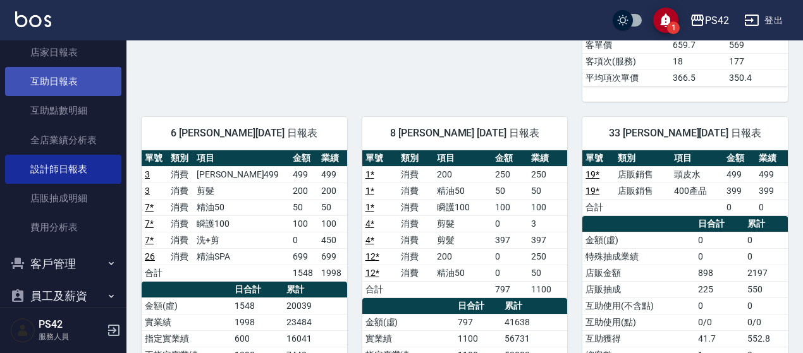
scroll to position [310, 0]
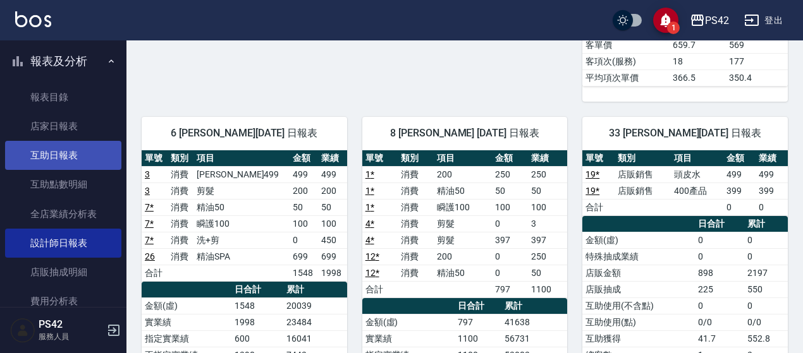
click at [56, 159] on link "互助日報表" at bounding box center [63, 155] width 116 height 29
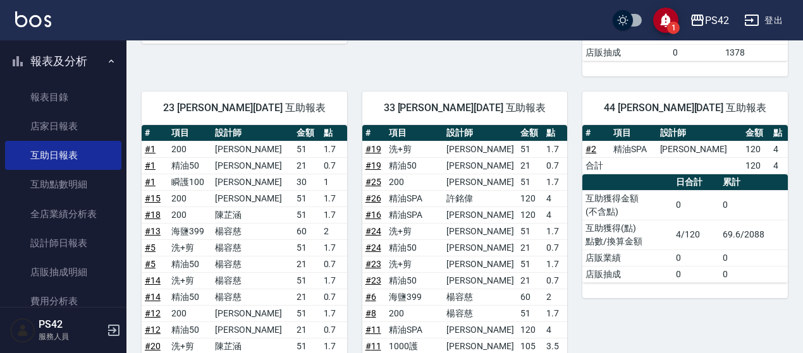
scroll to position [298, 0]
